Goal: Find contact information: Find contact information

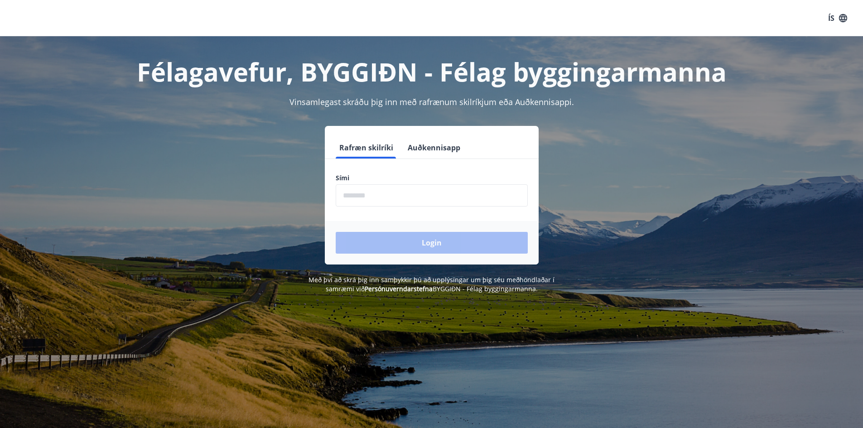
click at [405, 194] on input "phone" at bounding box center [432, 195] width 192 height 22
type input "********"
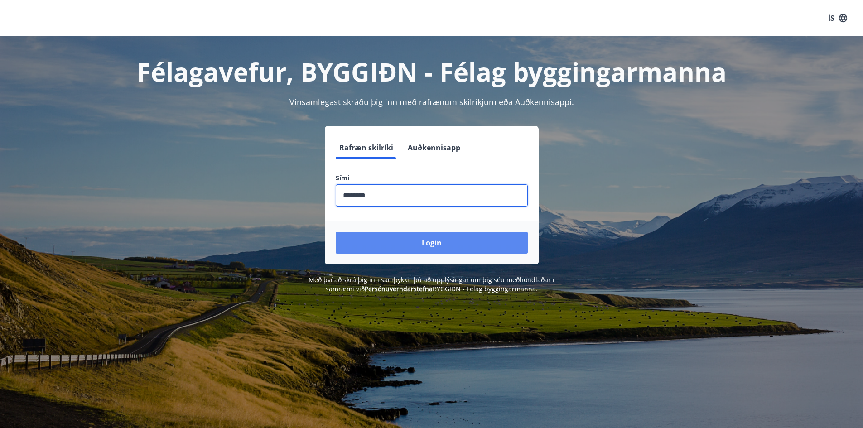
click at [419, 232] on button "Login" at bounding box center [432, 243] width 192 height 22
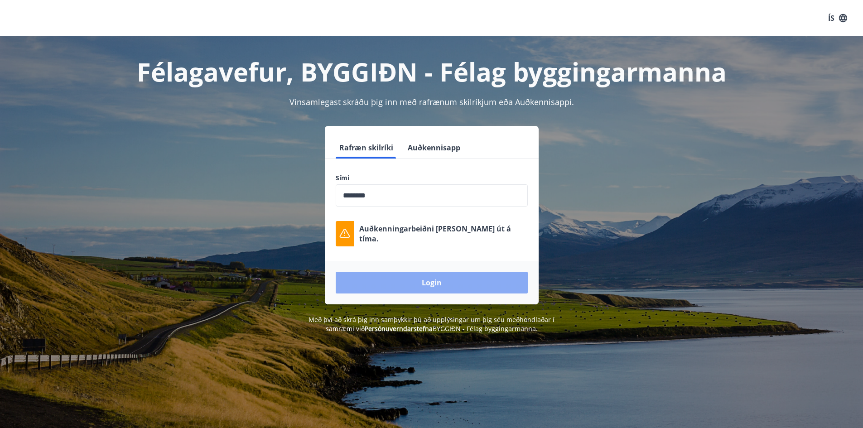
click at [381, 276] on button "Login" at bounding box center [432, 283] width 192 height 22
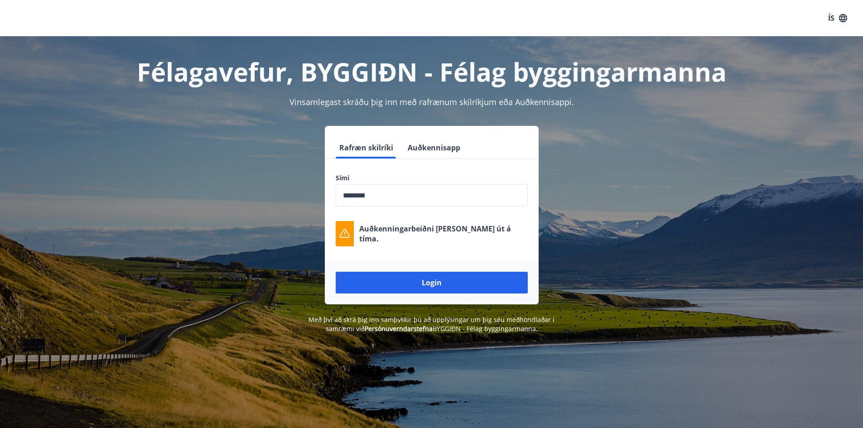
click at [421, 139] on button "Auðkennisapp" at bounding box center [434, 148] width 60 height 22
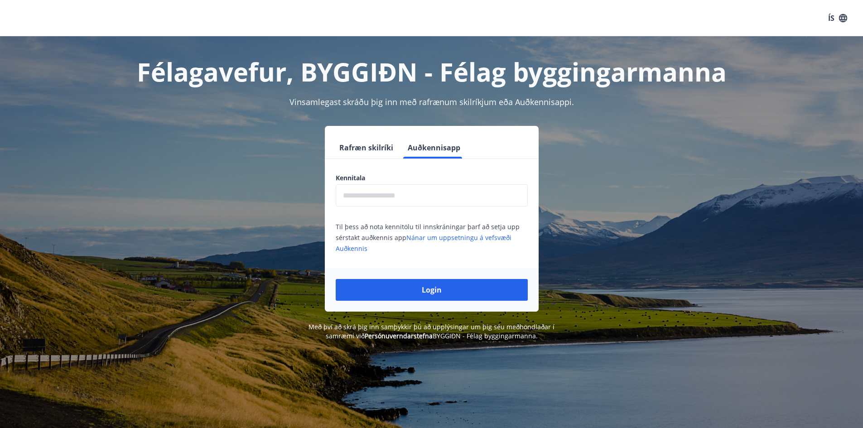
click at [368, 147] on button "Rafræn skilríki" at bounding box center [366, 148] width 61 height 22
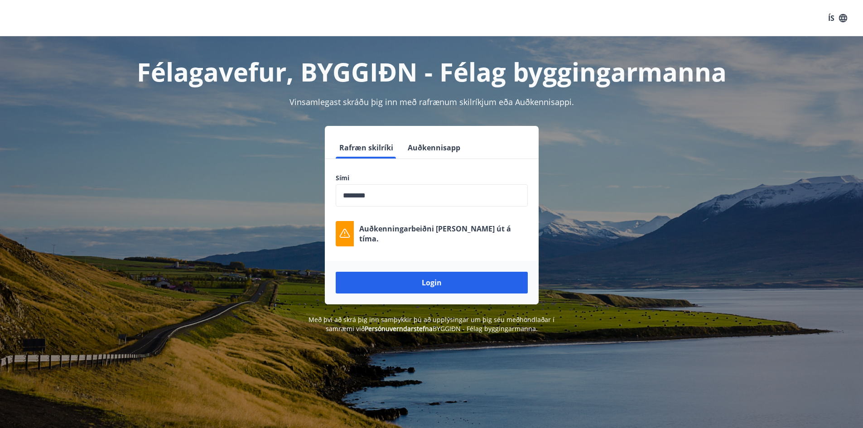
click at [852, 21] on div "ÍS" at bounding box center [431, 18] width 863 height 36
click at [848, 19] on icon "button" at bounding box center [843, 18] width 10 height 10
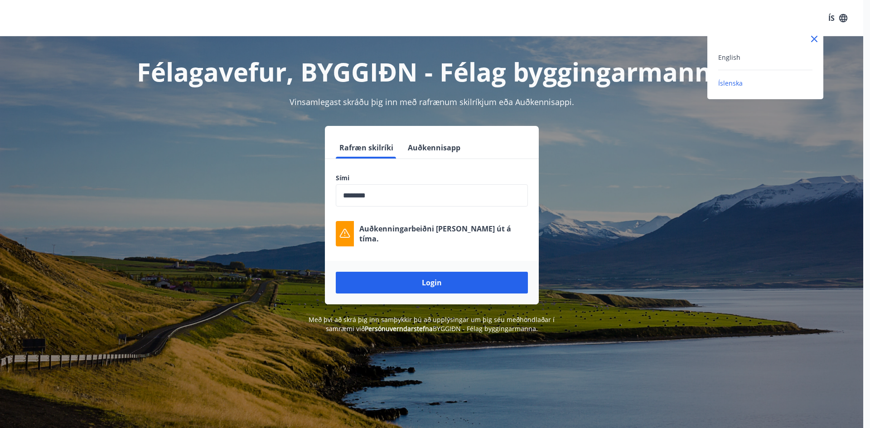
click at [415, 64] on div at bounding box center [435, 214] width 870 height 428
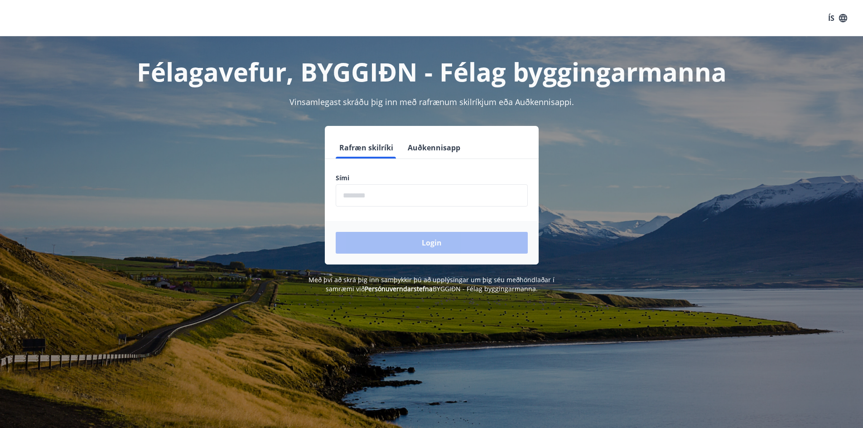
click at [410, 208] on form "Rafræn skilríki Auðkennisapp Sími ​ Login" at bounding box center [432, 201] width 214 height 128
click at [401, 195] on input "phone" at bounding box center [432, 195] width 192 height 22
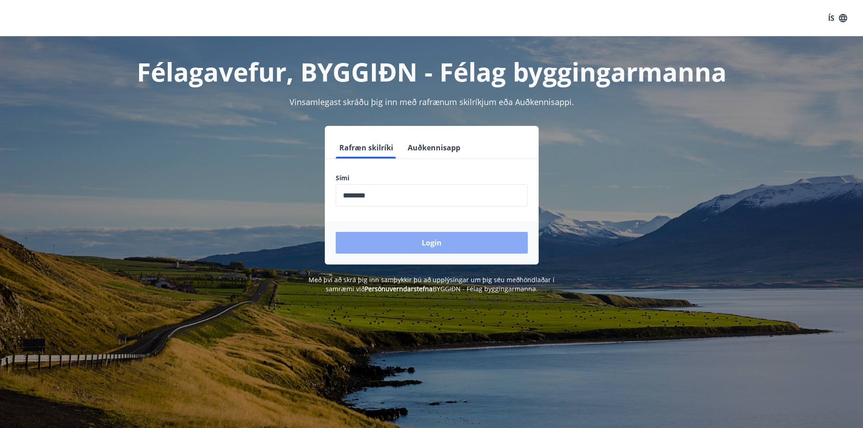
click at [426, 241] on button "Login" at bounding box center [432, 243] width 192 height 22
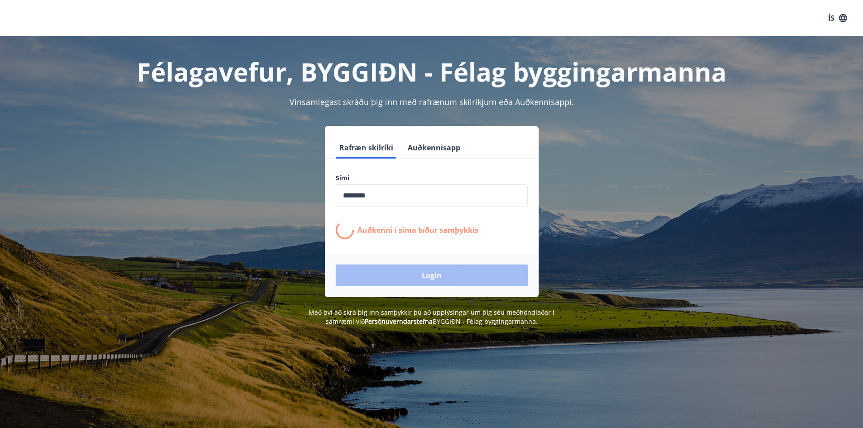
click at [348, 196] on input "phone" at bounding box center [432, 195] width 192 height 22
drag, startPoint x: 359, startPoint y: 198, endPoint x: 362, endPoint y: 205, distance: 7.3
click at [359, 198] on input "phone" at bounding box center [432, 195] width 192 height 22
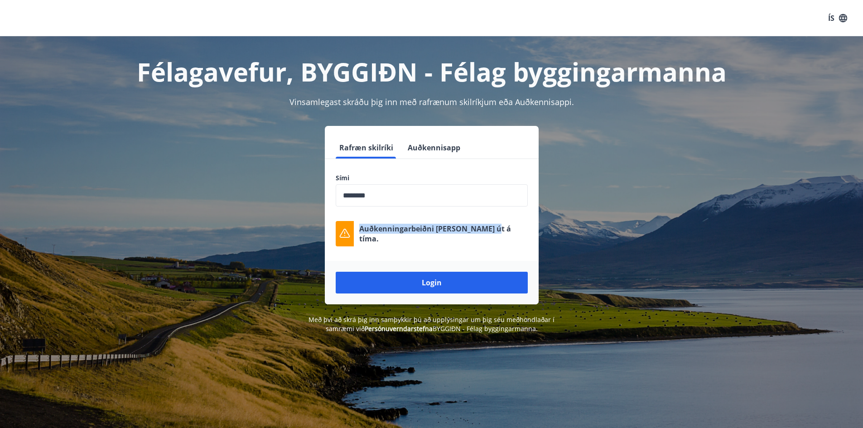
drag, startPoint x: 505, startPoint y: 242, endPoint x: 343, endPoint y: 241, distance: 162.2
click at [343, 241] on div "Auðkenningarbeiðni [PERSON_NAME] út á tíma." at bounding box center [432, 233] width 192 height 25
click at [391, 202] on input "phone" at bounding box center [432, 195] width 192 height 22
drag, startPoint x: 491, startPoint y: 230, endPoint x: 357, endPoint y: 229, distance: 134.6
click at [357, 229] on div "Auðkenningarbeiðni [PERSON_NAME] út á tíma." at bounding box center [432, 233] width 192 height 25
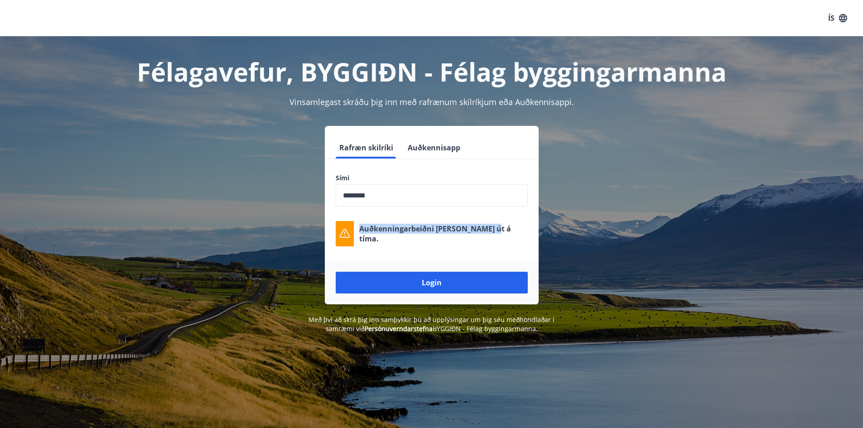
click at [351, 216] on div at bounding box center [351, 216] width 0 height 0
click at [397, 258] on form "Rafræn skilríki Auðkennisapp Sími ​ Auðkenningarbeiðni [PERSON_NAME] út á tíma.…" at bounding box center [432, 221] width 214 height 168
click at [382, 165] on form "Rafræn skilríki Auðkennisapp Sími ​ Auðkenningarbeiðni [PERSON_NAME] út á tíma.…" at bounding box center [432, 221] width 214 height 168
click at [385, 189] on input "phone" at bounding box center [432, 195] width 192 height 22
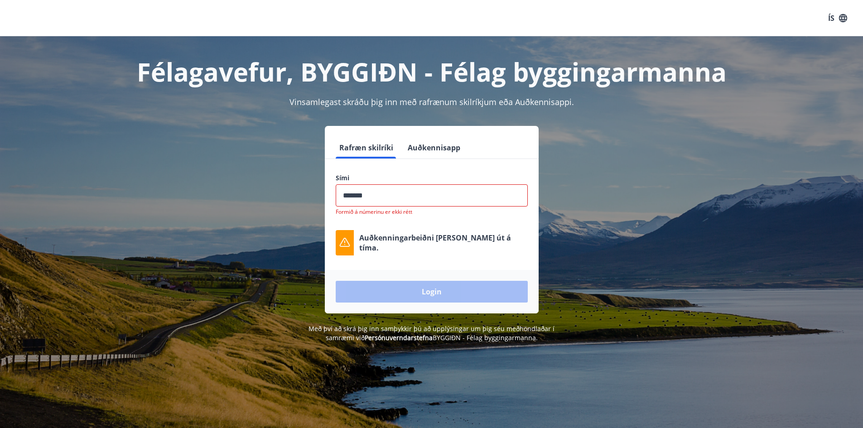
type input "********"
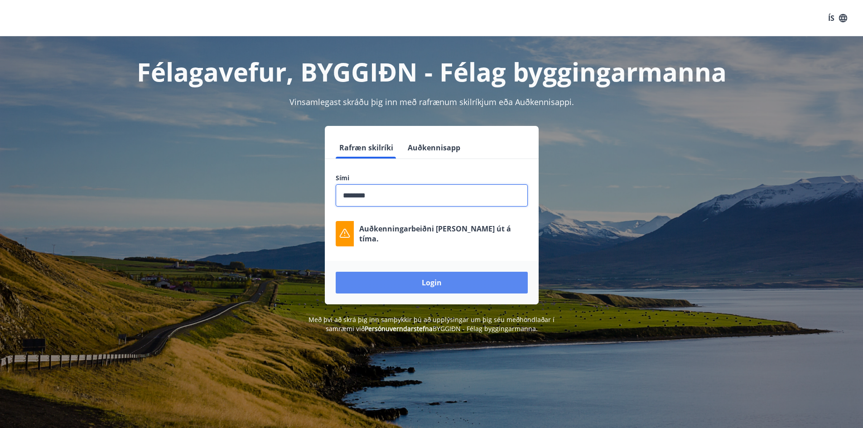
click at [400, 285] on button "Login" at bounding box center [432, 283] width 192 height 22
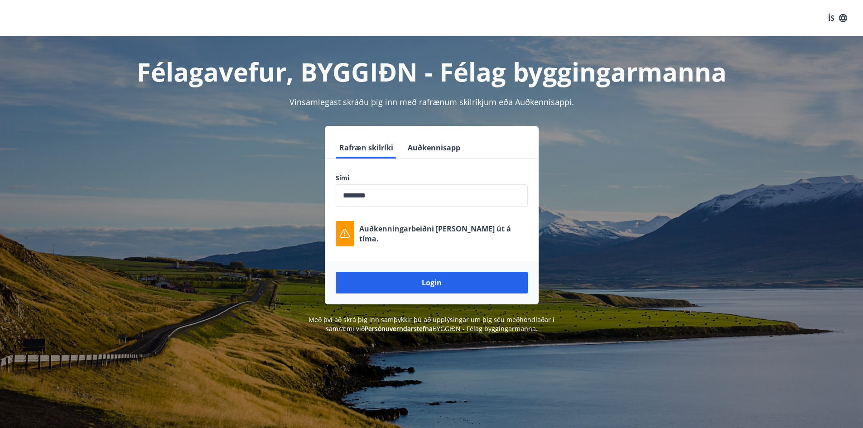
click at [443, 146] on button "Auðkennisapp" at bounding box center [434, 148] width 60 height 22
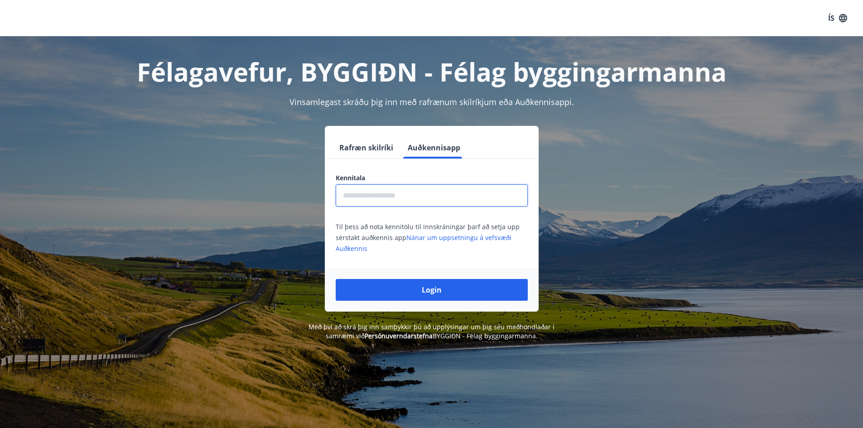
click at [388, 191] on input "text" at bounding box center [432, 195] width 192 height 22
type input "**********"
click at [336, 279] on button "Login" at bounding box center [432, 290] width 192 height 22
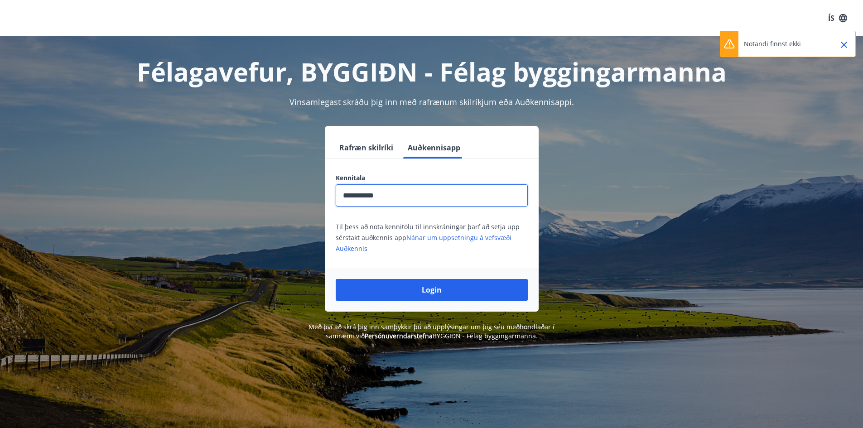
click at [781, 39] on p "Notandi finnst ekki" at bounding box center [772, 43] width 57 height 9
drag, startPoint x: 827, startPoint y: 40, endPoint x: 734, endPoint y: 44, distance: 92.6
click at [734, 44] on div "Notandi finnst ekki" at bounding box center [788, 44] width 136 height 26
click at [728, 57] on div at bounding box center [728, 57] width 0 height 0
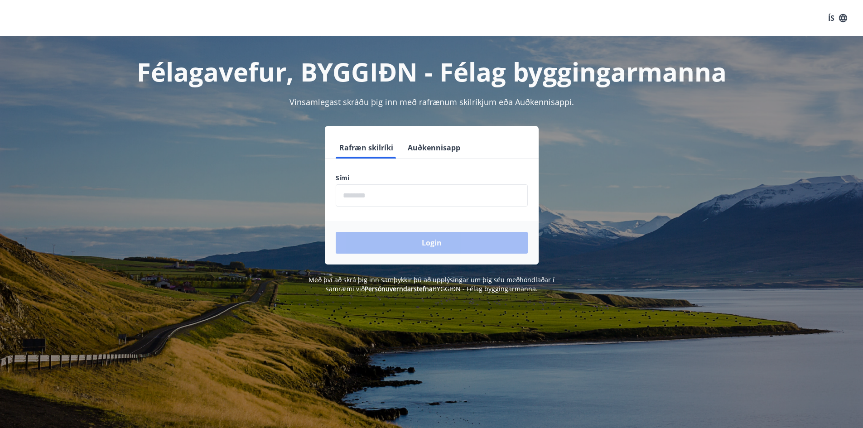
drag, startPoint x: 554, startPoint y: 190, endPoint x: 553, endPoint y: 176, distance: 14.1
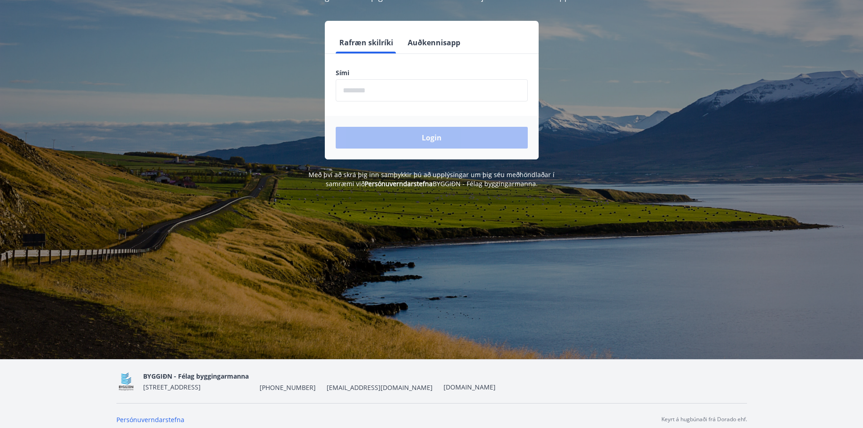
scroll to position [112, 0]
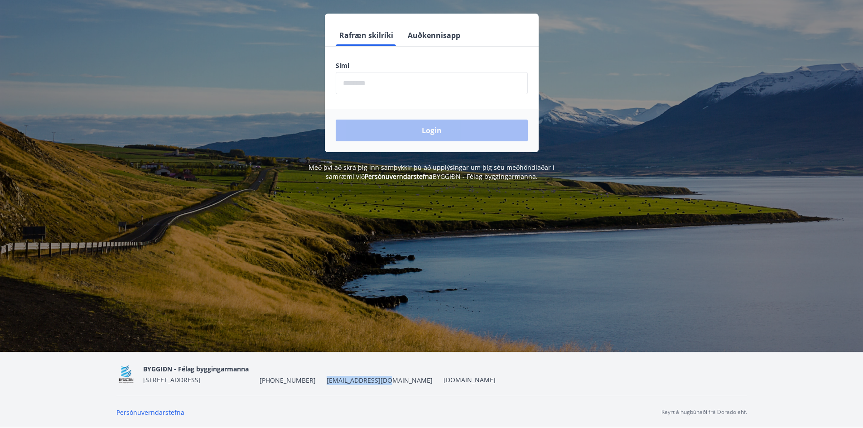
drag, startPoint x: 374, startPoint y: 380, endPoint x: 313, endPoint y: 387, distance: 61.1
click at [313, 387] on div "BYGGIÐN - Félag byggingarmanna Stórhöfða 31, 110 Reykjavík +354 547-0300 byggid…" at bounding box center [431, 375] width 631 height 44
copy span "[EMAIL_ADDRESS][DOMAIN_NAME]"
